Goal: Task Accomplishment & Management: Manage account settings

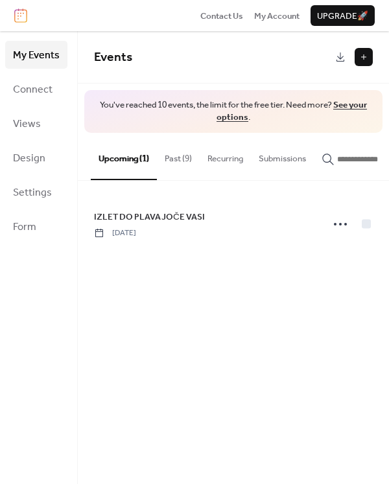
click at [175, 162] on button "Past (9)" at bounding box center [178, 155] width 43 height 45
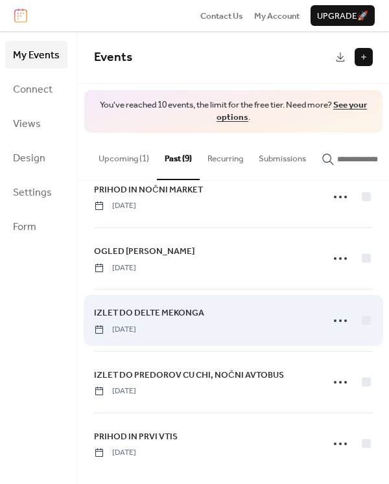
scroll to position [80, 0]
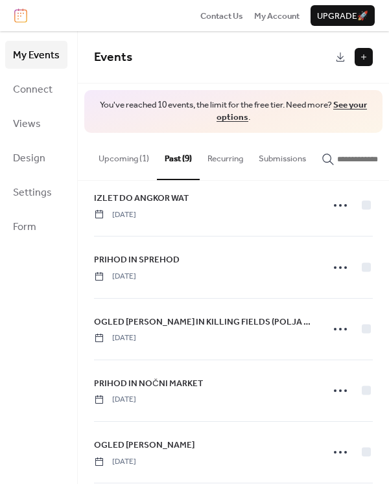
click at [125, 156] on button "Upcoming (1)" at bounding box center [124, 155] width 66 height 45
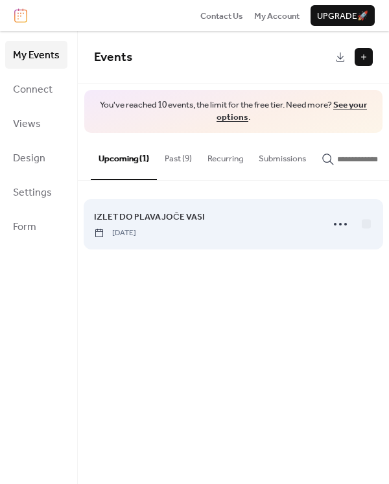
click at [157, 207] on div "IZLET DO PLAVAJOČE VASI [DATE]" at bounding box center [233, 224] width 279 height 61
click at [128, 220] on span "IZLET DO PLAVAJOČE VASI" at bounding box center [149, 217] width 111 height 13
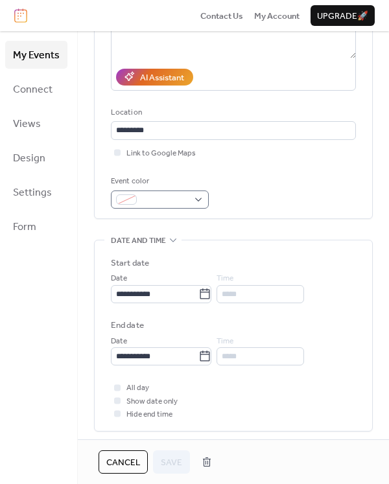
scroll to position [273, 0]
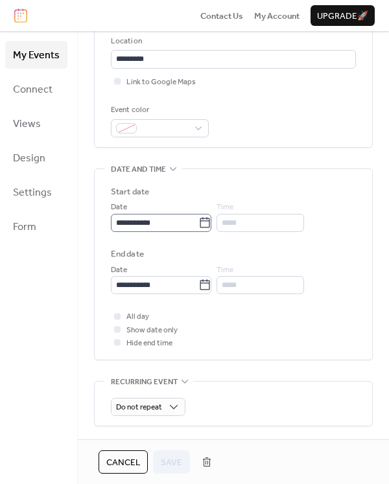
click at [211, 228] on icon at bounding box center [204, 223] width 13 height 13
click at [198, 228] on input "**********" at bounding box center [155, 223] width 88 height 18
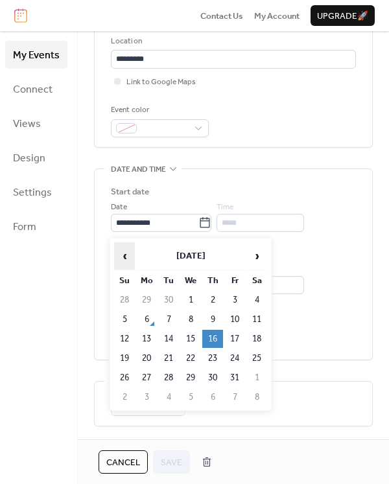
click at [130, 252] on span "‹" at bounding box center [124, 256] width 19 height 26
click at [250, 338] on td "16" at bounding box center [256, 339] width 21 height 18
type input "**********"
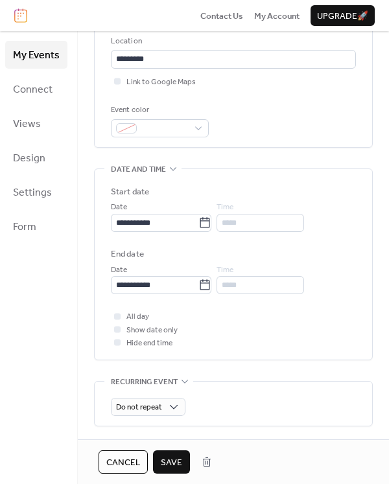
click at [174, 465] on span "Save" at bounding box center [171, 463] width 21 height 13
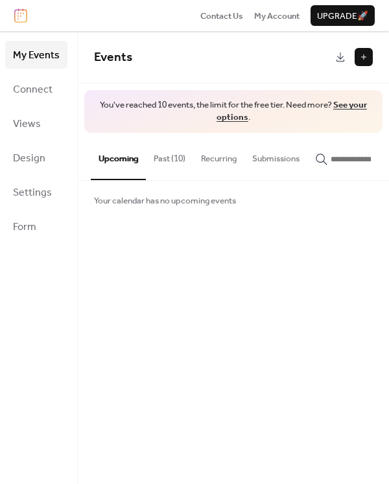
click at [165, 165] on button "Past (10)" at bounding box center [169, 155] width 47 height 45
